Goal: Task Accomplishment & Management: Use online tool/utility

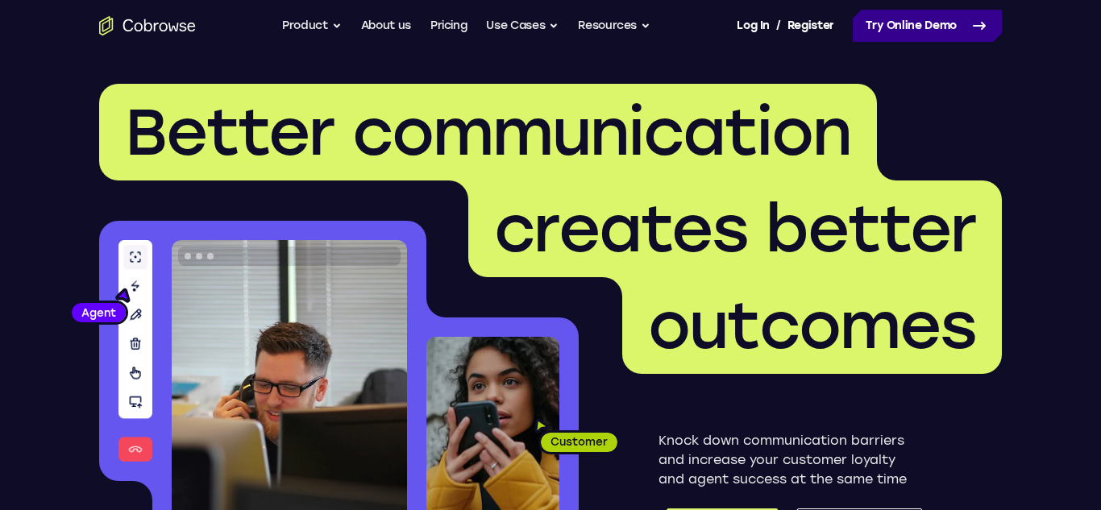
click at [870, 19] on link "Try Online Demo" at bounding box center [927, 26] width 149 height 32
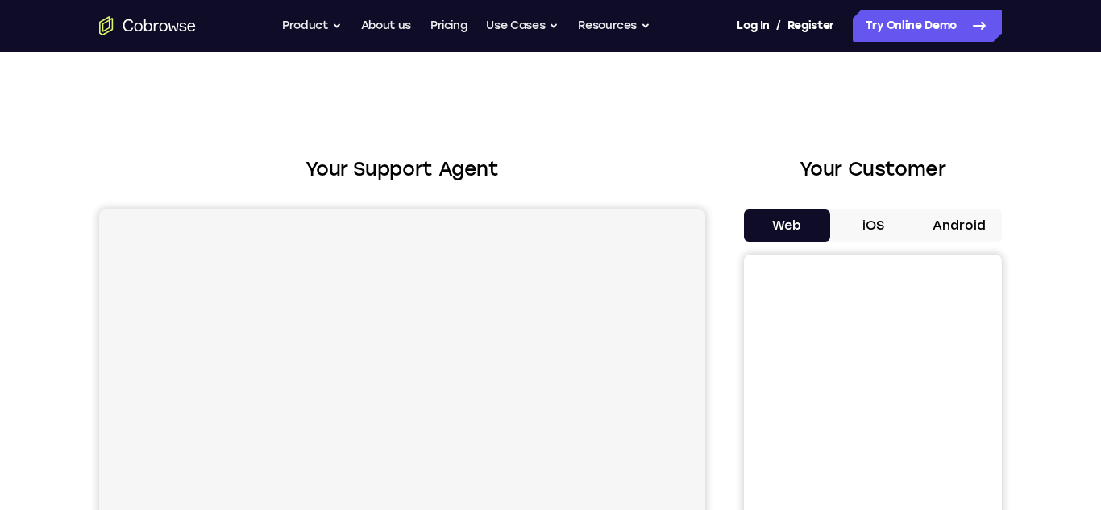
click at [952, 230] on button "Android" at bounding box center [959, 226] width 86 height 32
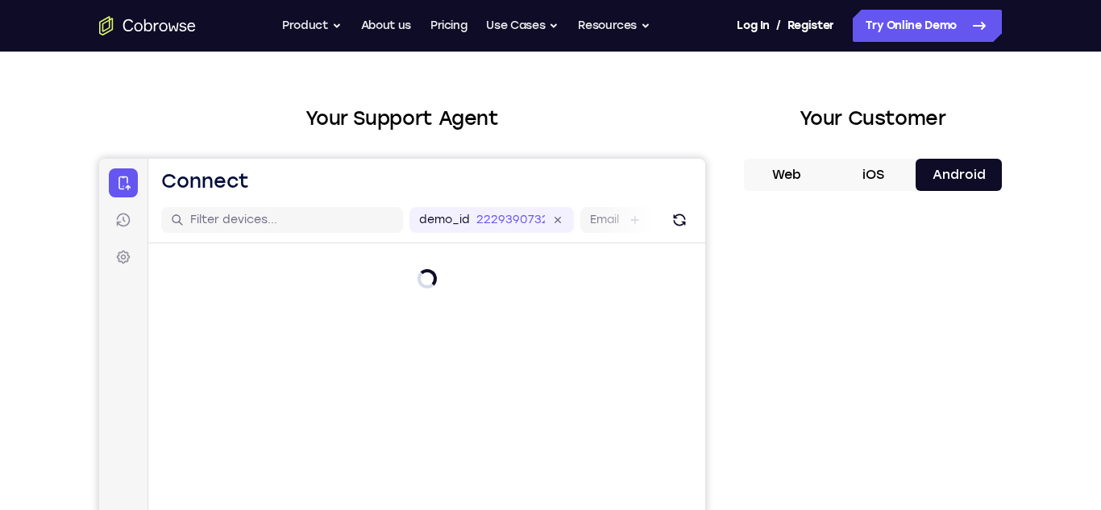
scroll to position [231, 0]
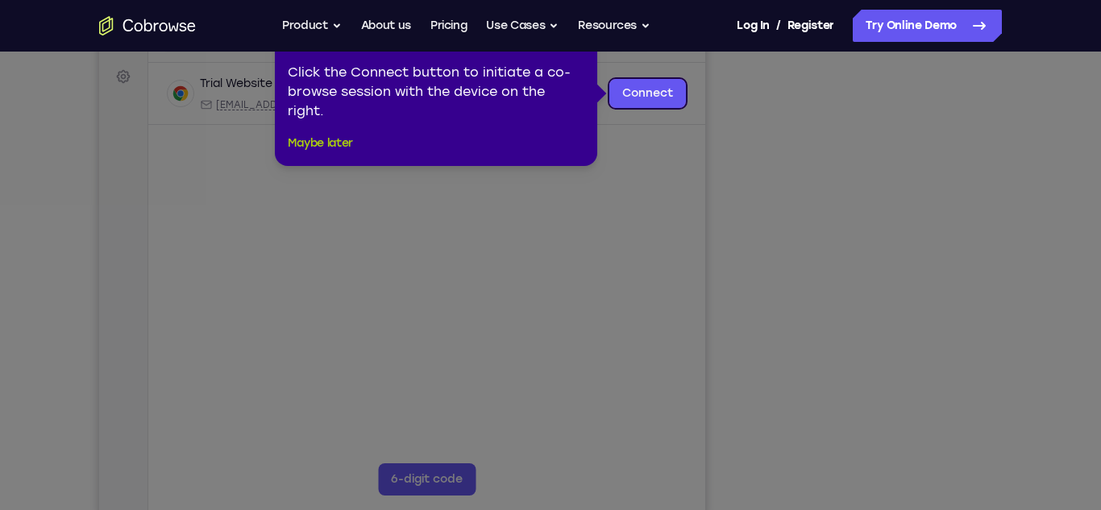
click at [347, 148] on button "Maybe later" at bounding box center [320, 143] width 65 height 19
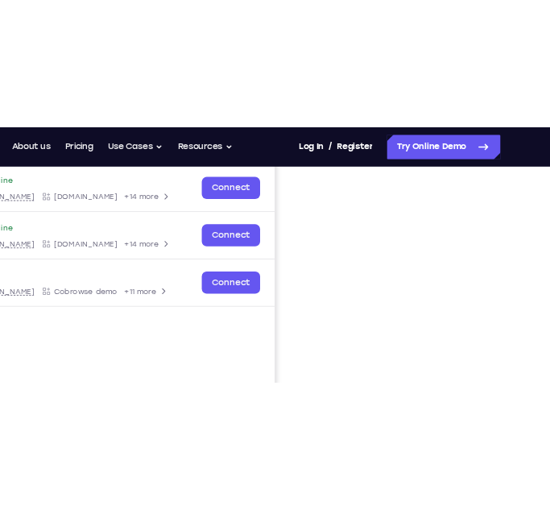
scroll to position [236, 0]
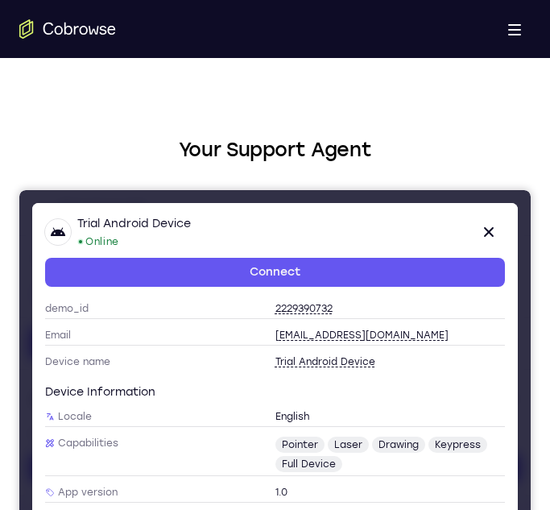
scroll to position [0, 0]
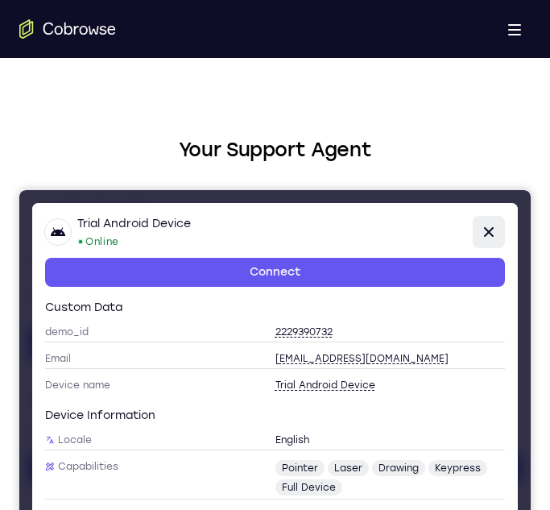
click at [485, 231] on icon at bounding box center [489, 231] width 19 height 19
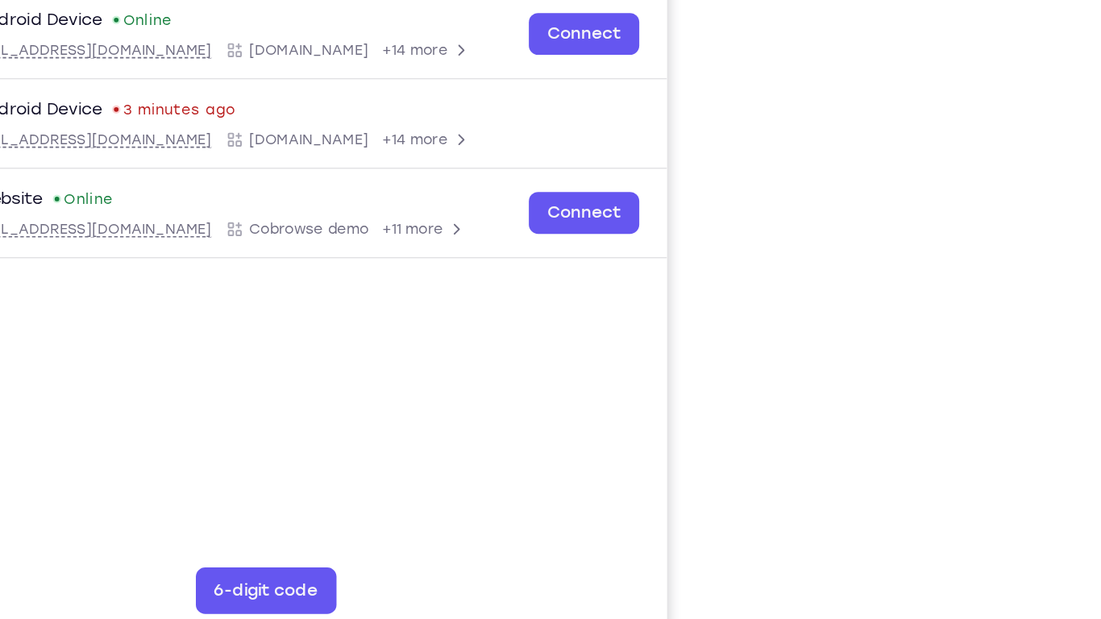
scroll to position [187, 0]
